Goal: Transaction & Acquisition: Purchase product/service

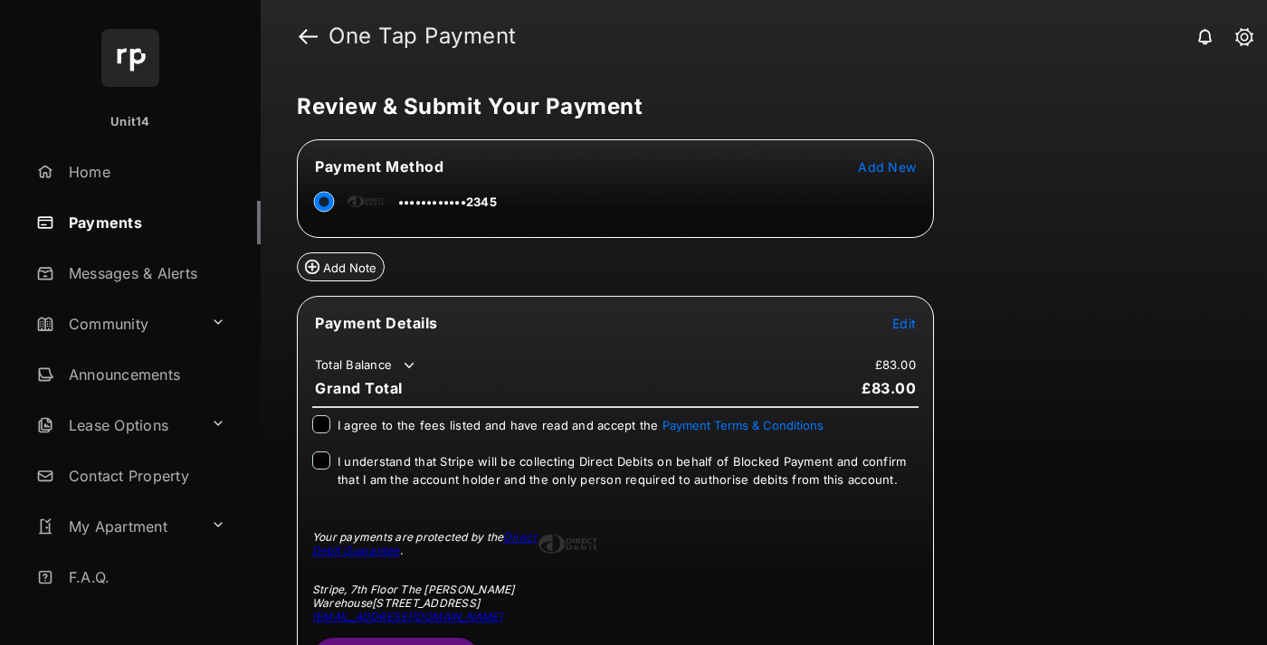
click at [904, 323] on span "Edit" at bounding box center [904, 323] width 24 height 15
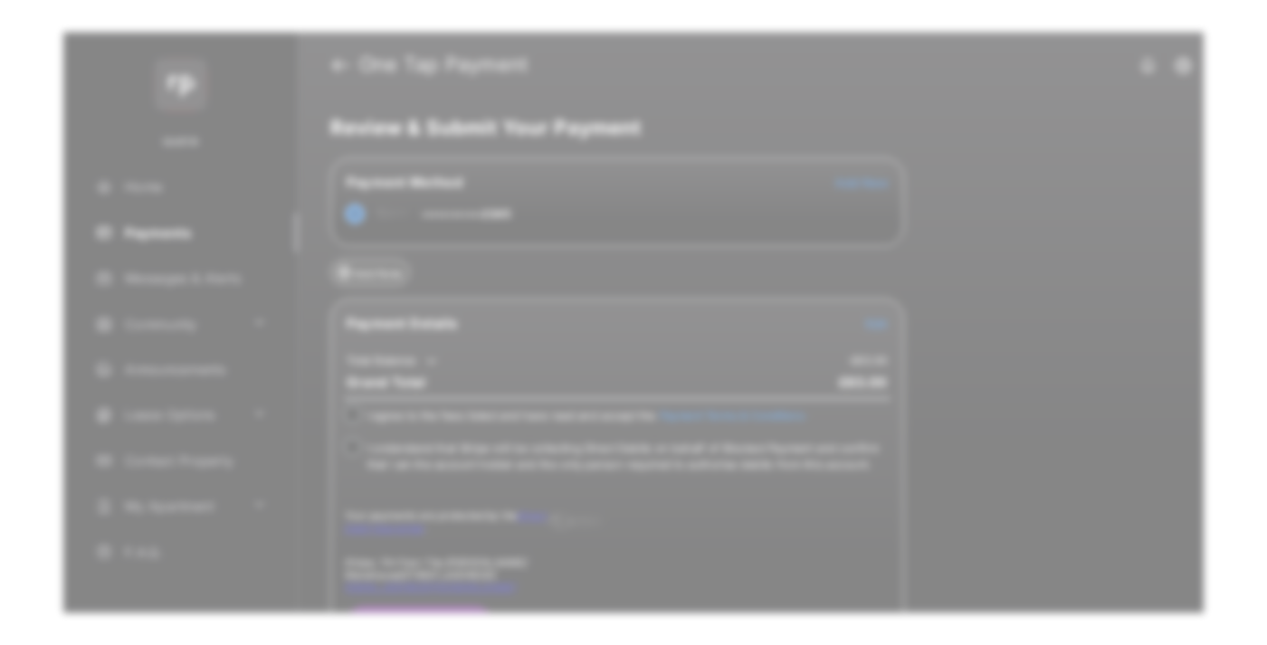
click at [600, 358] on div "Other Amount" at bounding box center [599, 364] width 293 height 31
type input "**"
click at [572, 483] on button "Save" at bounding box center [572, 478] width 90 height 43
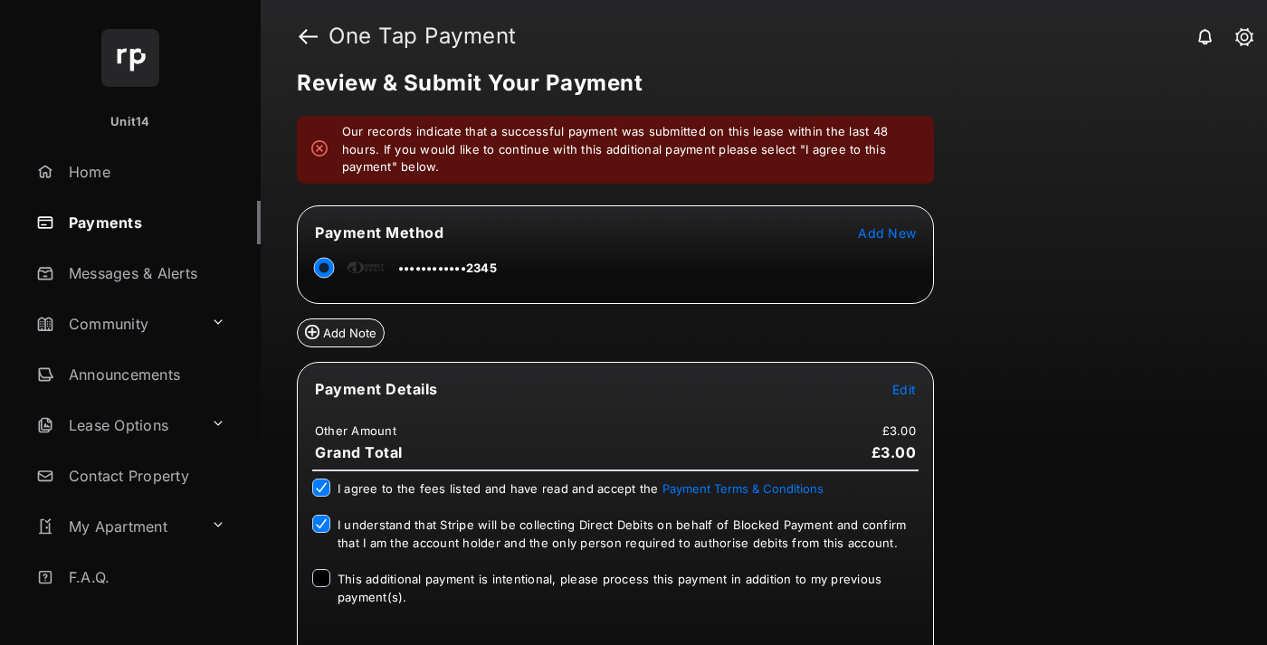
scroll to position [195, 0]
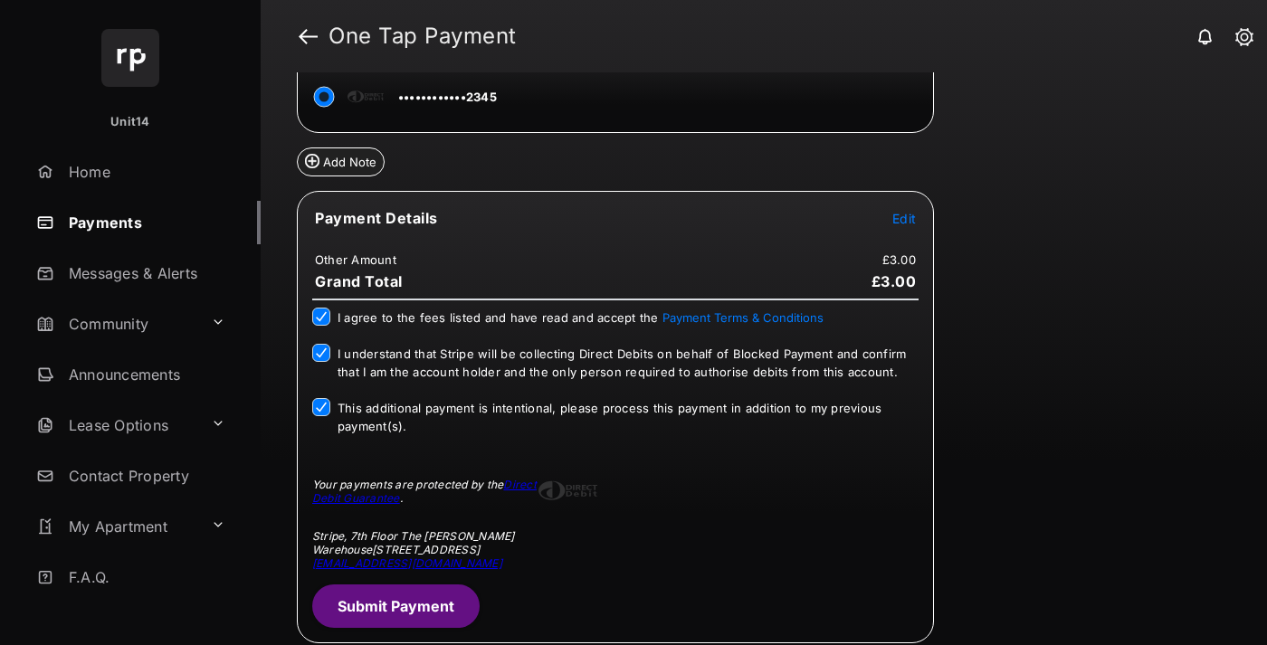
click at [420, 608] on button "Submit Payment" at bounding box center [395, 605] width 167 height 43
